Goal: Information Seeking & Learning: Compare options

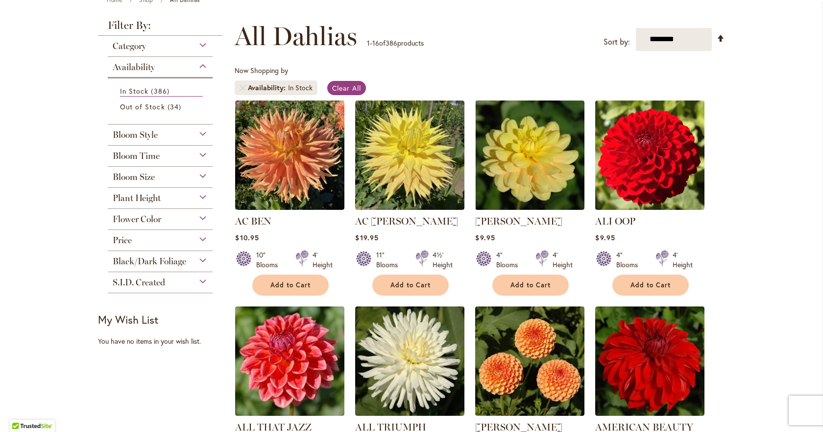
scroll to position [147, 0]
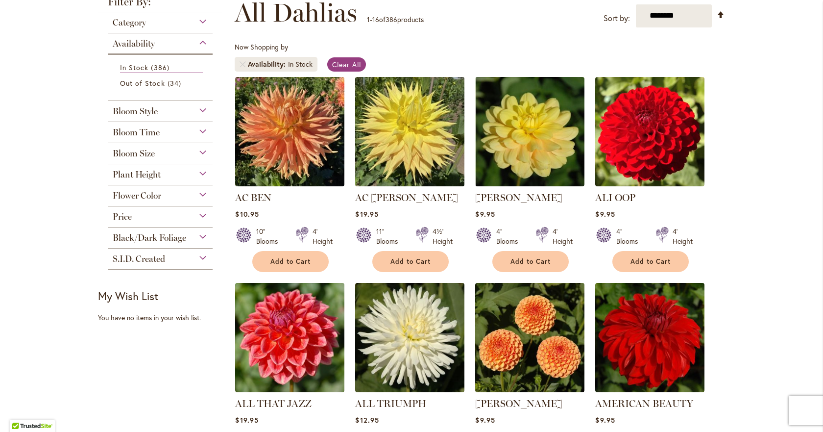
click at [408, 123] on img at bounding box center [410, 131] width 115 height 115
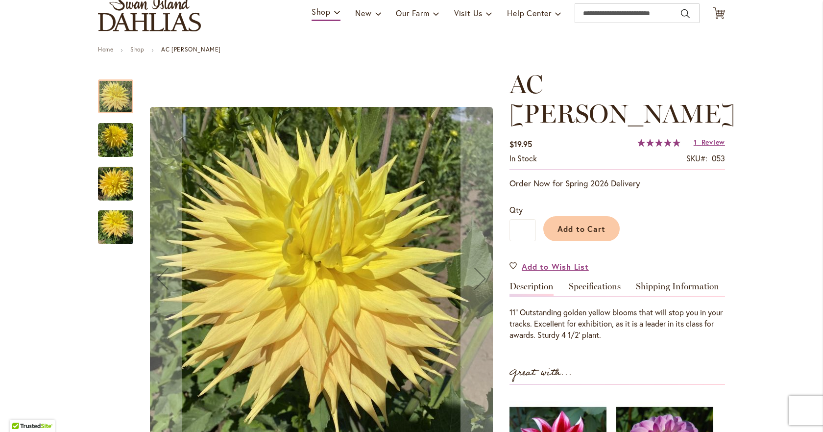
scroll to position [98, 0]
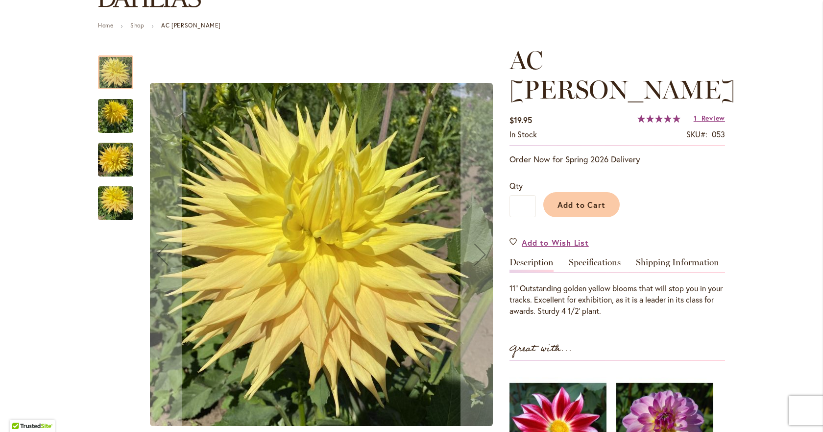
click at [111, 108] on img "AC Jeri" at bounding box center [115, 116] width 35 height 47
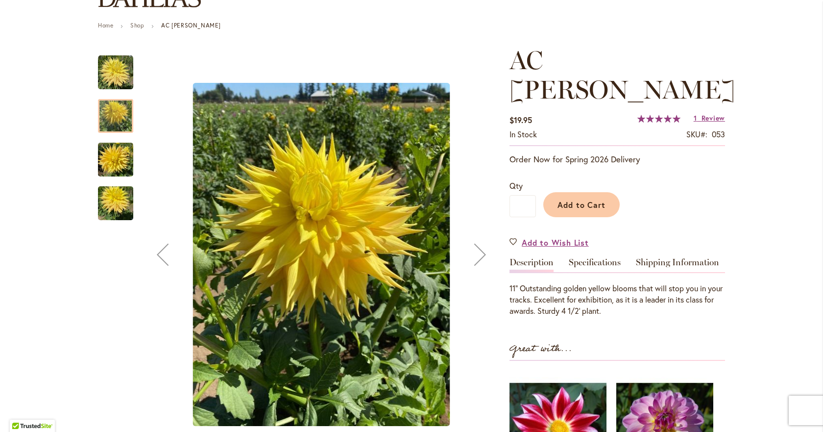
click at [115, 152] on img "AC Jeri" at bounding box center [115, 159] width 35 height 47
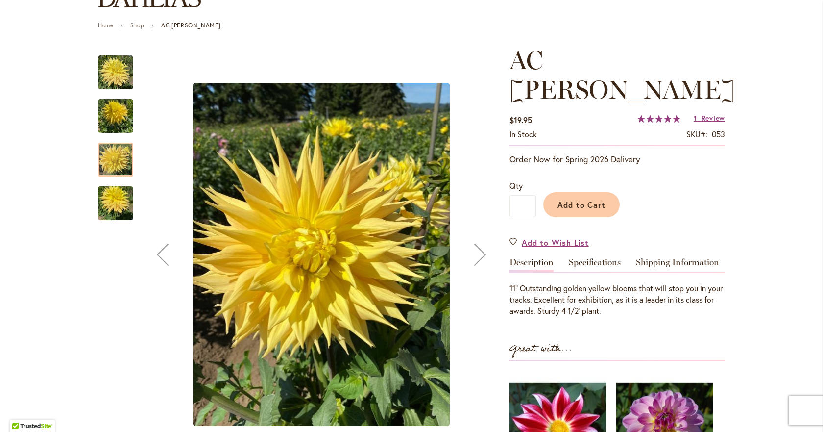
click at [112, 198] on img "AC Jeri" at bounding box center [115, 203] width 35 height 47
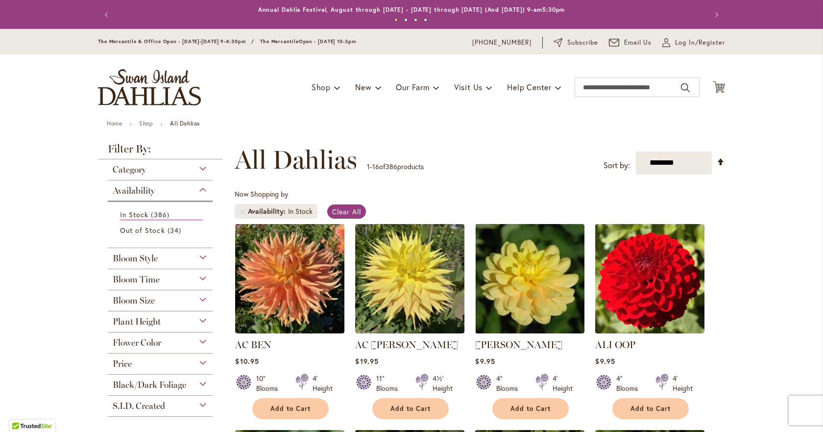
scroll to position [49, 0]
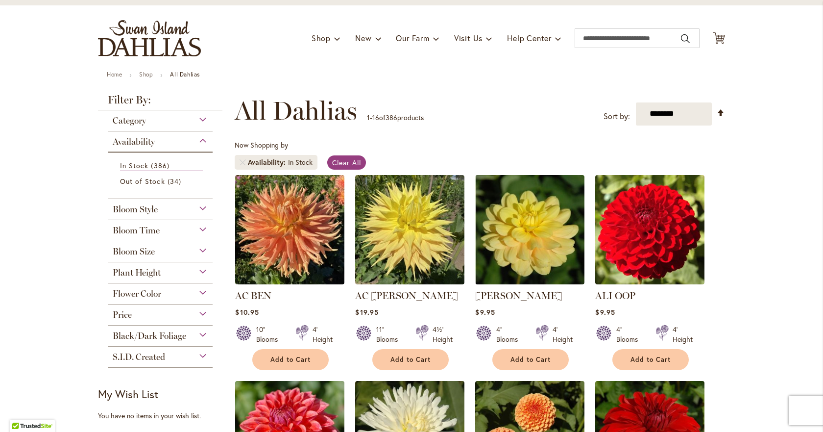
click at [198, 248] on div "Bloom Size" at bounding box center [160, 249] width 105 height 16
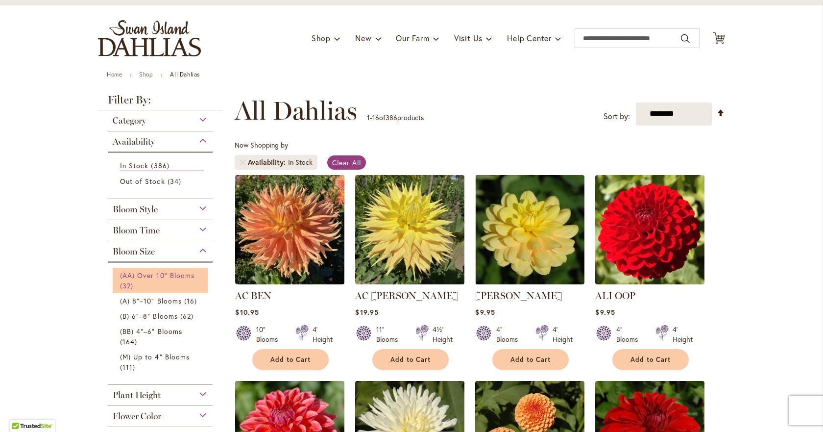
click at [153, 272] on span "(AA) Over 10" Blooms" at bounding box center [157, 274] width 74 height 9
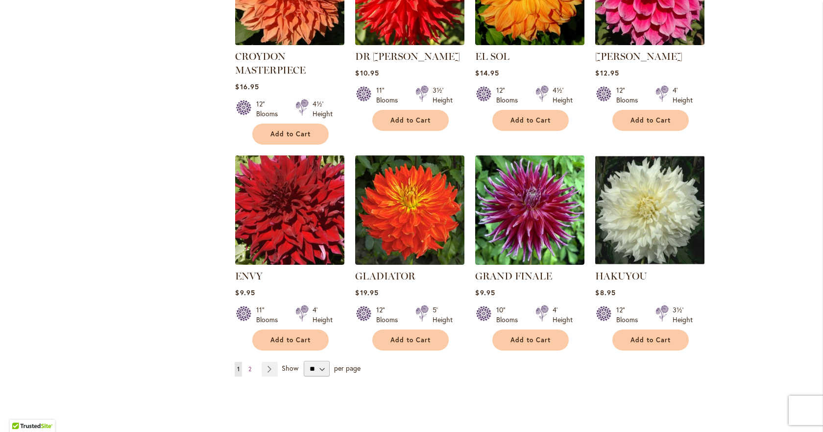
scroll to position [735, 0]
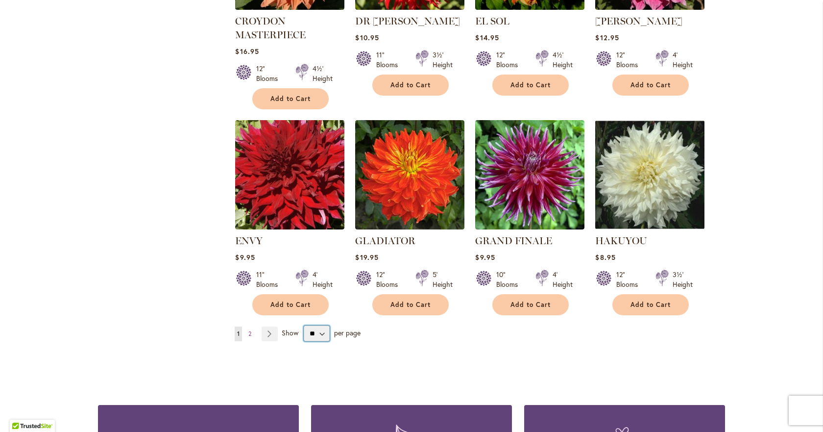
click at [320, 330] on select "** ** ** **" at bounding box center [317, 333] width 26 height 16
select select "**"
click at [304, 325] on select "** ** ** **" at bounding box center [317, 333] width 26 height 16
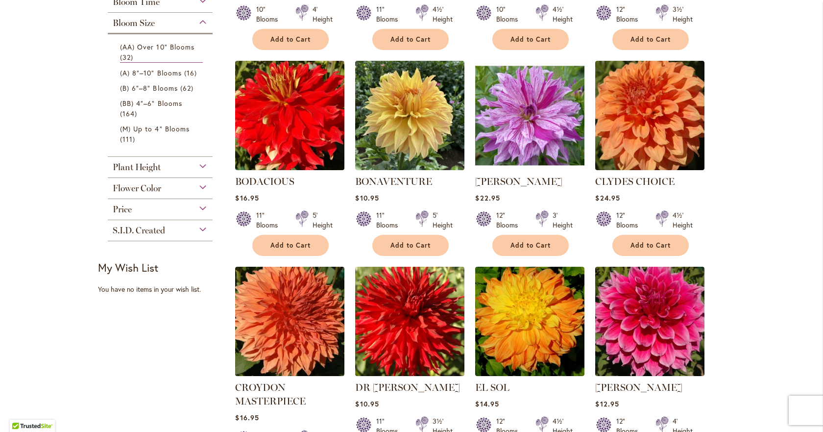
scroll to position [343, 0]
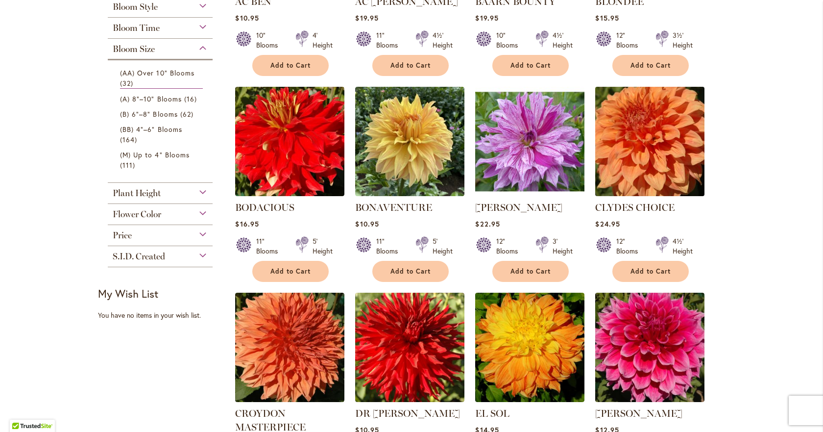
click at [631, 146] on img at bounding box center [650, 141] width 115 height 115
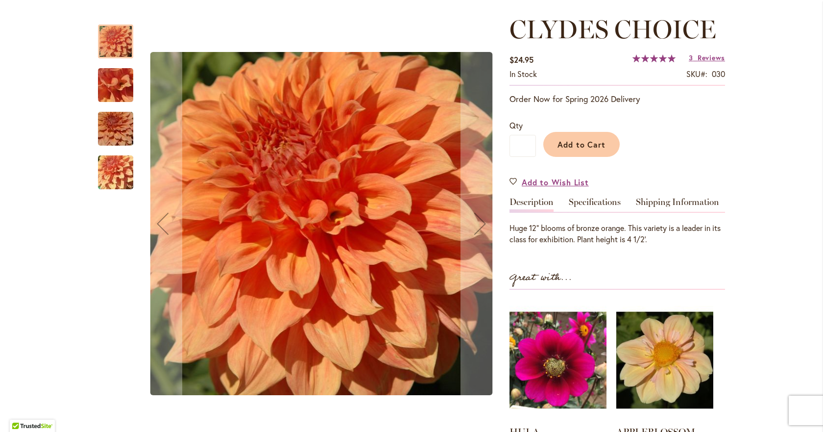
scroll to position [147, 0]
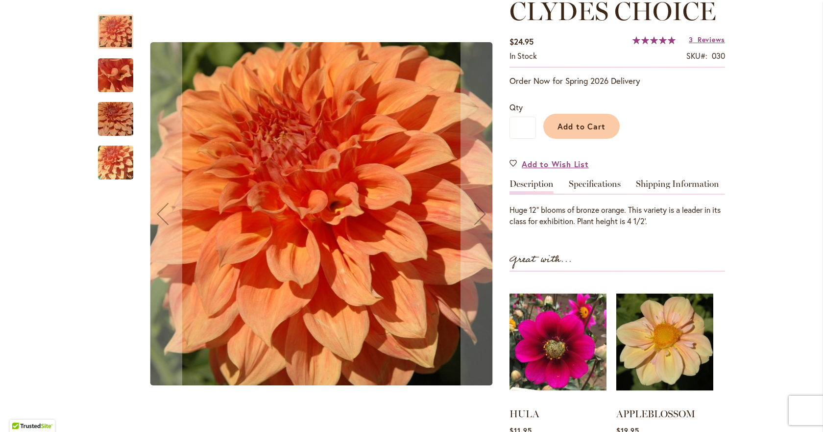
click at [113, 114] on img "Clyde's Choice" at bounding box center [115, 119] width 71 height 47
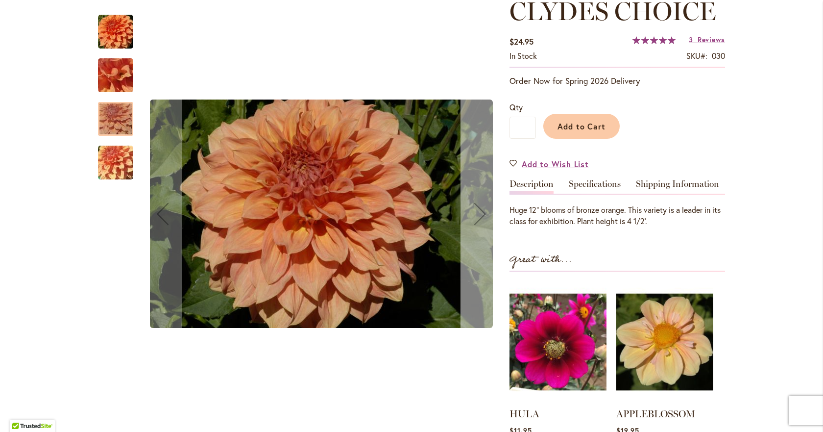
click at [481, 215] on div "Next" at bounding box center [480, 213] width 39 height 39
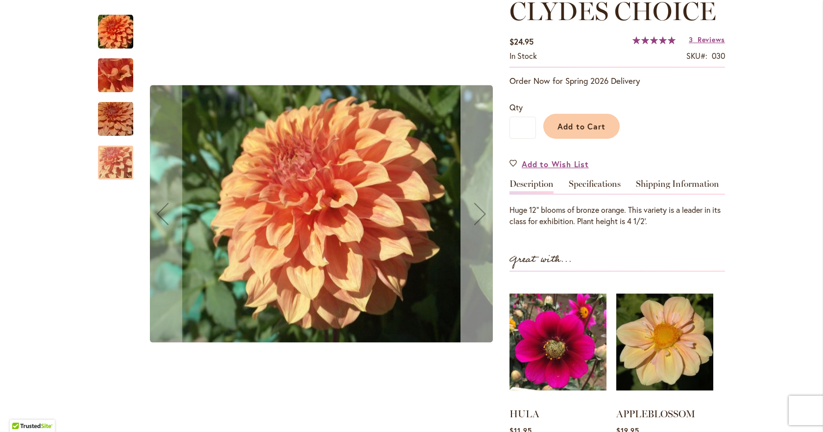
click at [481, 215] on div "Next" at bounding box center [480, 213] width 39 height 39
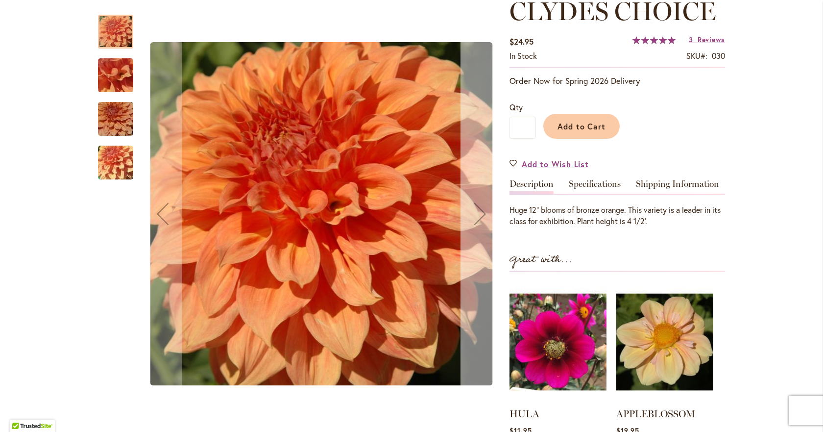
click at [481, 215] on div "Next" at bounding box center [480, 213] width 39 height 39
